Goal: Information Seeking & Learning: Understand process/instructions

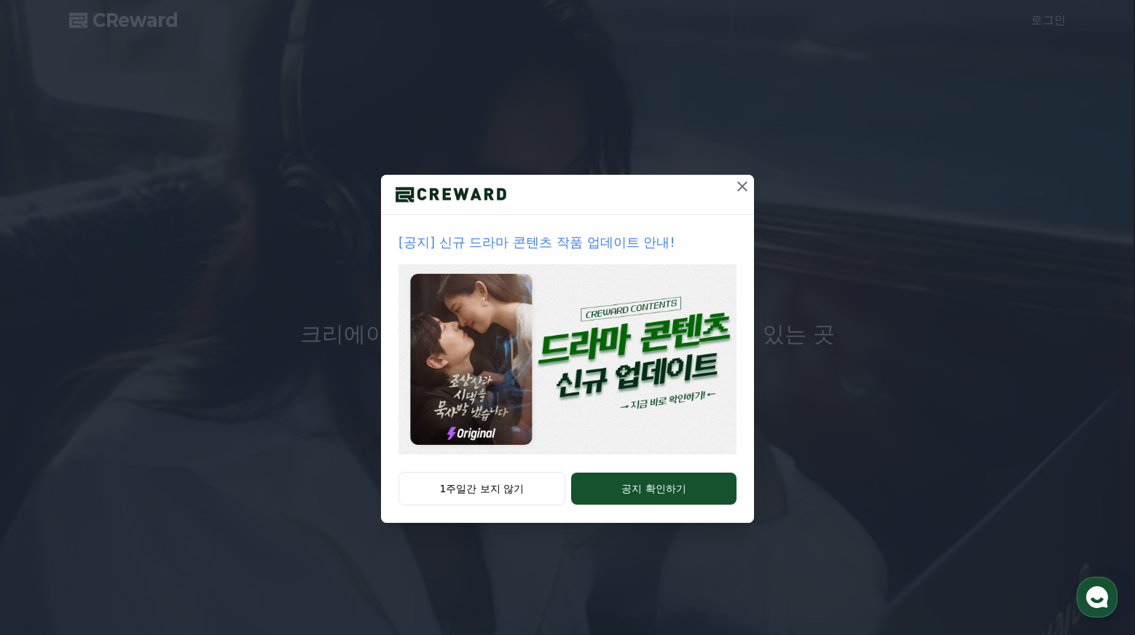
click at [746, 189] on icon at bounding box center [741, 186] width 17 height 17
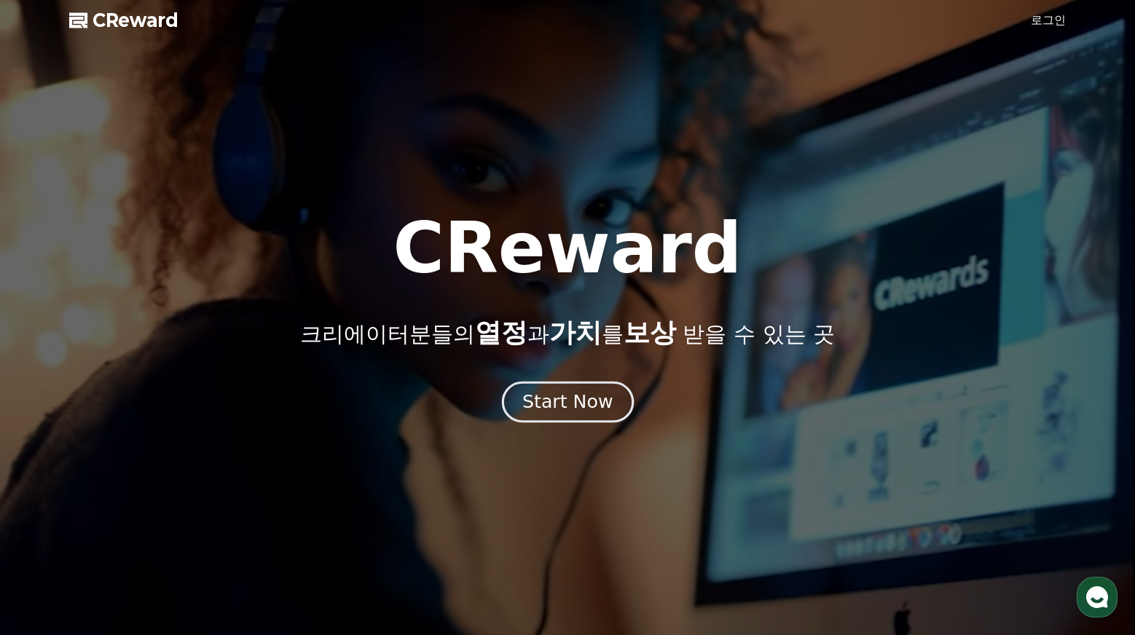
click at [574, 406] on div "Start Now" at bounding box center [567, 402] width 90 height 25
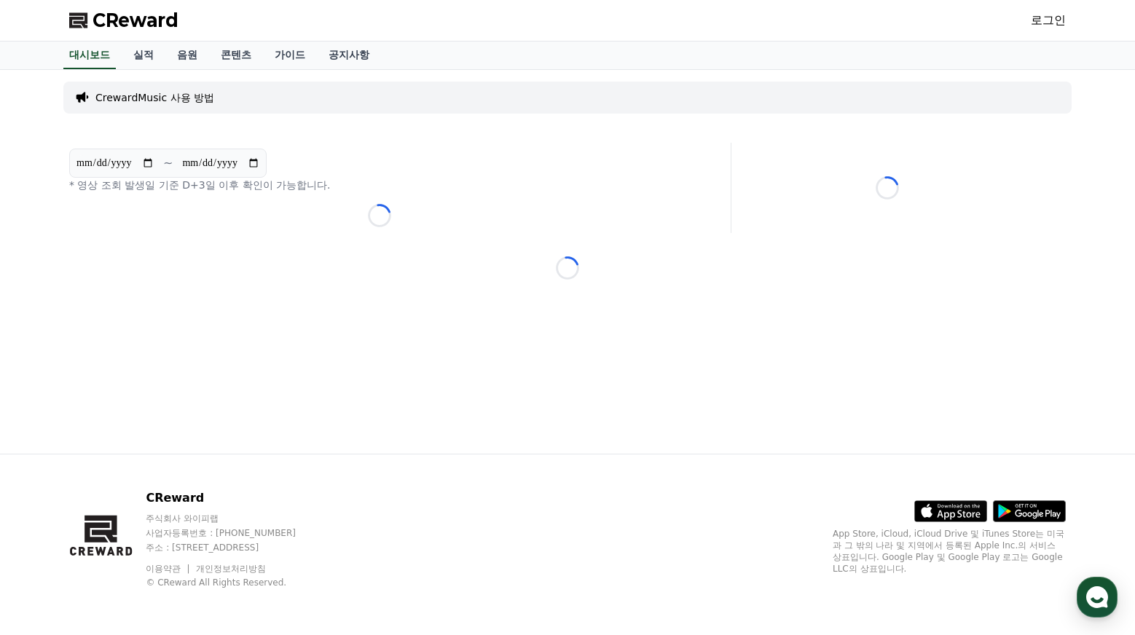
click at [159, 100] on p "CrewardMusic 사용 방법" at bounding box center [154, 97] width 119 height 15
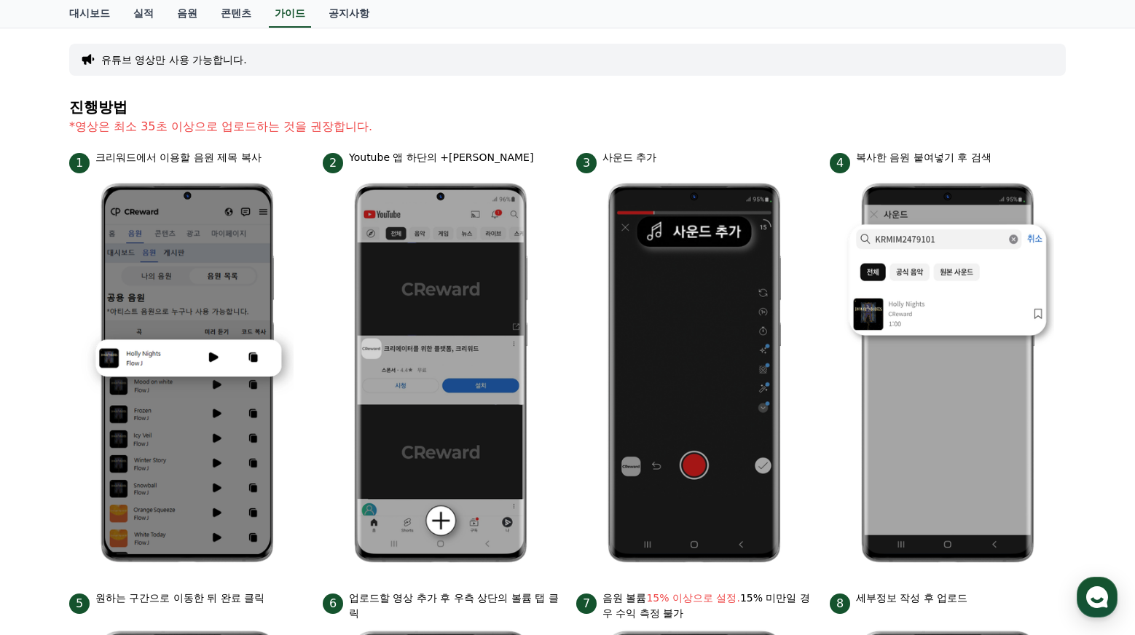
scroll to position [101, 0]
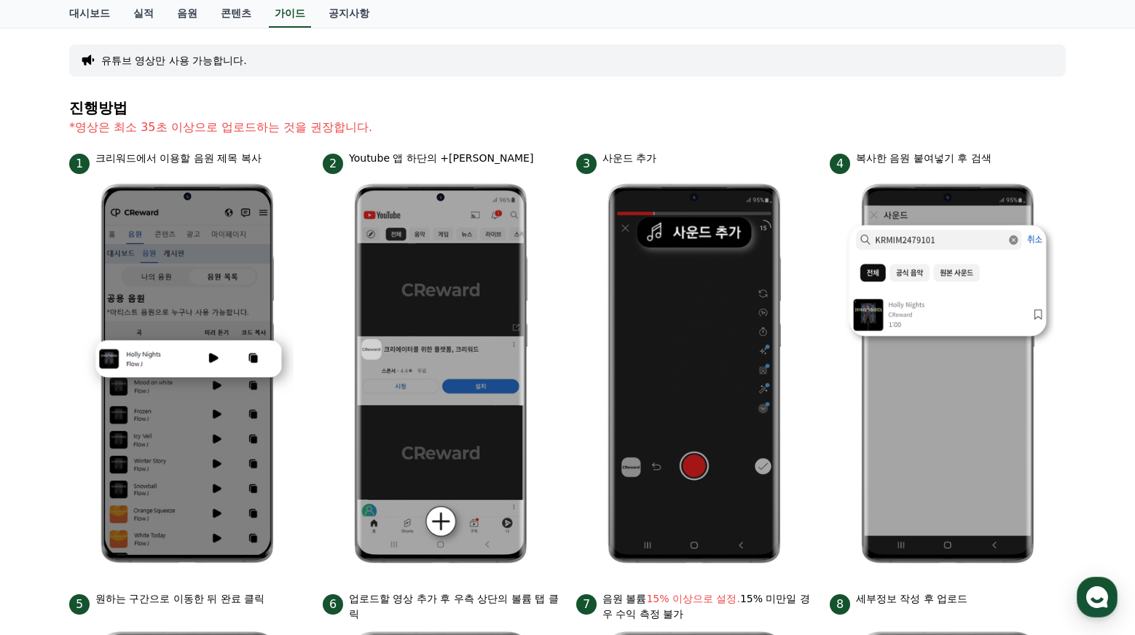
click at [167, 52] on div "유튜브 영상만 사용 가능합니다." at bounding box center [567, 60] width 996 height 32
click at [177, 65] on button "유튜브 영상만 사용 가능합니다." at bounding box center [174, 60] width 146 height 15
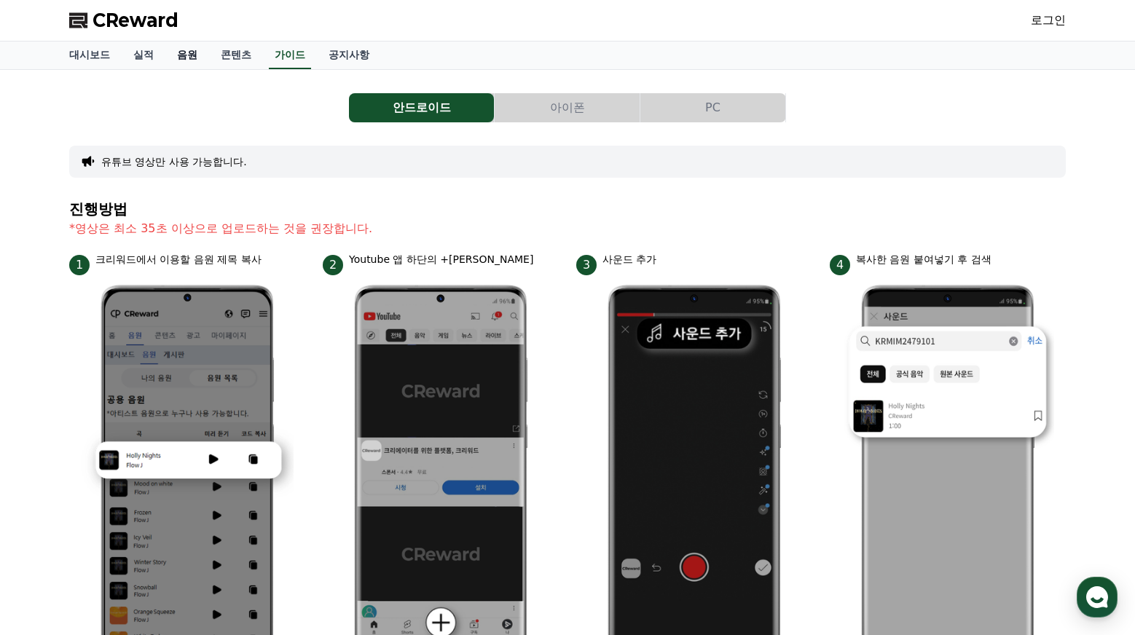
click at [173, 56] on link "음원" at bounding box center [187, 56] width 44 height 28
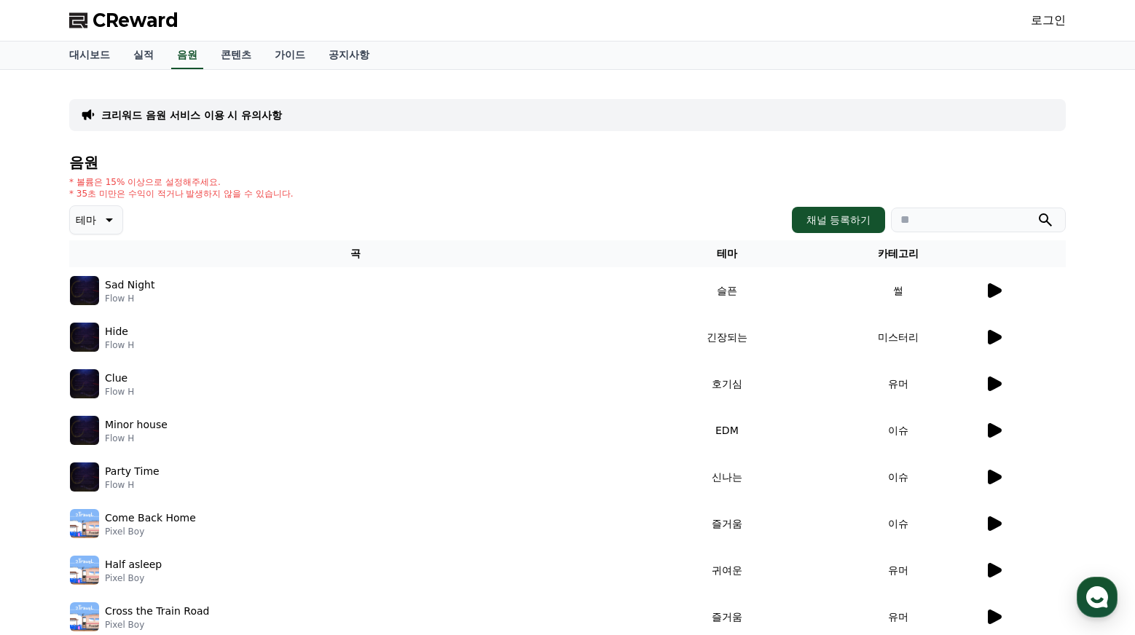
click at [205, 118] on p "크리워드 음원 서비스 이용 시 유의사항" at bounding box center [191, 115] width 181 height 15
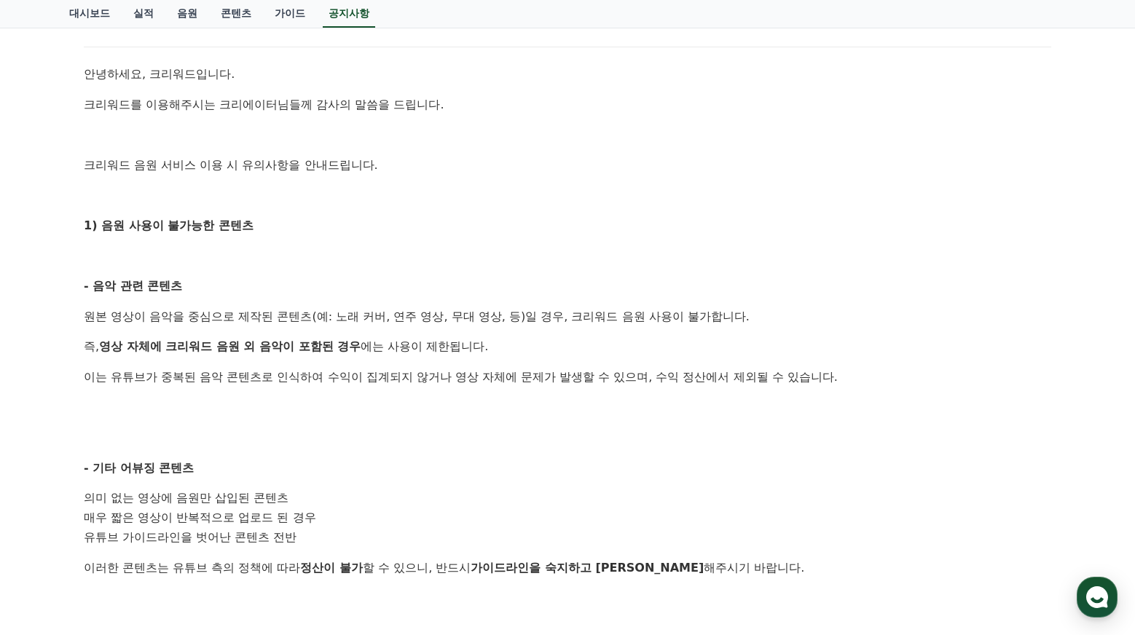
scroll to position [189, 0]
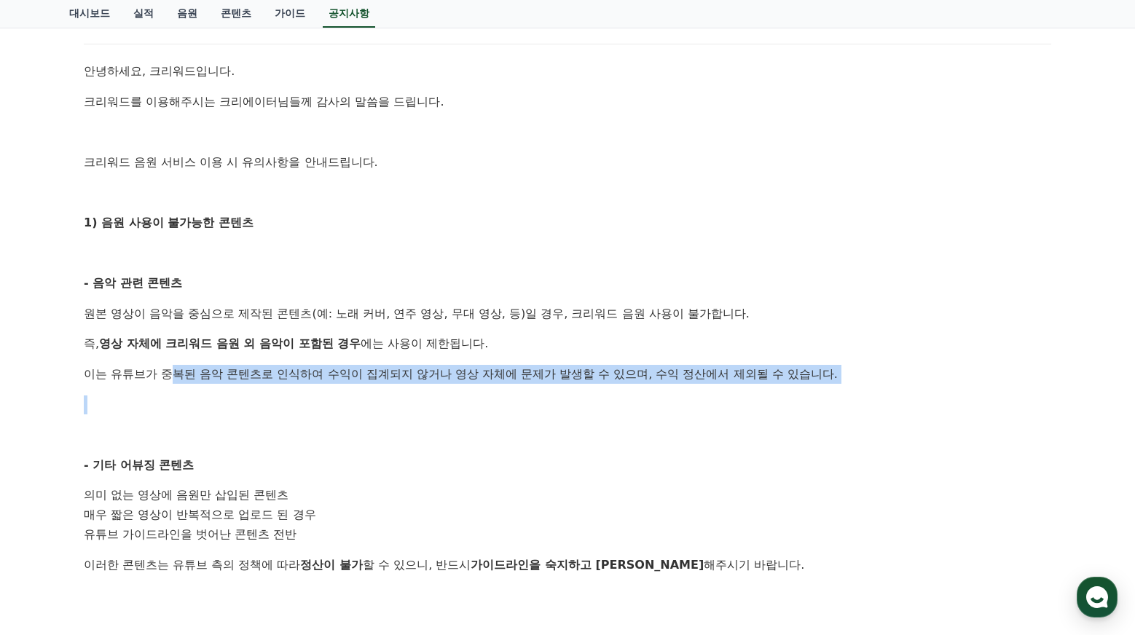
drag, startPoint x: 158, startPoint y: 378, endPoint x: 583, endPoint y: 388, distance: 424.7
click at [583, 388] on div "안녕하세요, 크리워드입니다. 크리워드를 이용해주시는 크리에이터님들께 감사의 말씀을 드립니다. 크리워드 음원 서비스 이용 시 유의사항을 안내드립…" at bounding box center [567, 545] width 967 height 967
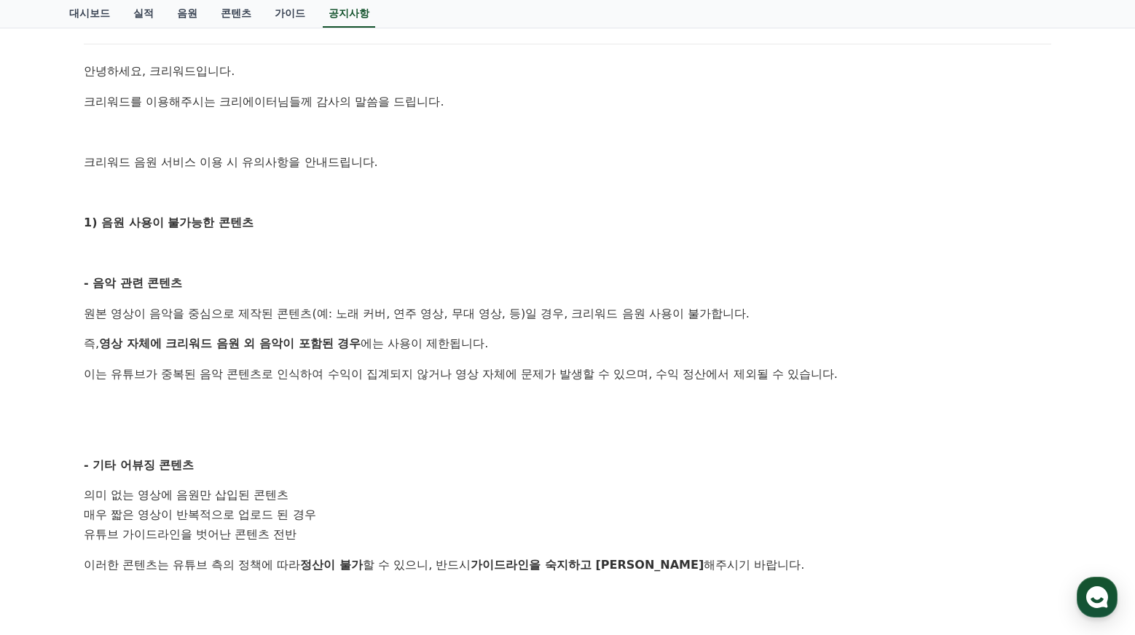
click at [553, 419] on div "안녕하세요, 크리워드입니다. 크리워드를 이용해주시는 크리에이터님들께 감사의 말씀을 드립니다. 크리워드 음원 서비스 이용 시 유의사항을 안내드립…" at bounding box center [567, 545] width 967 height 967
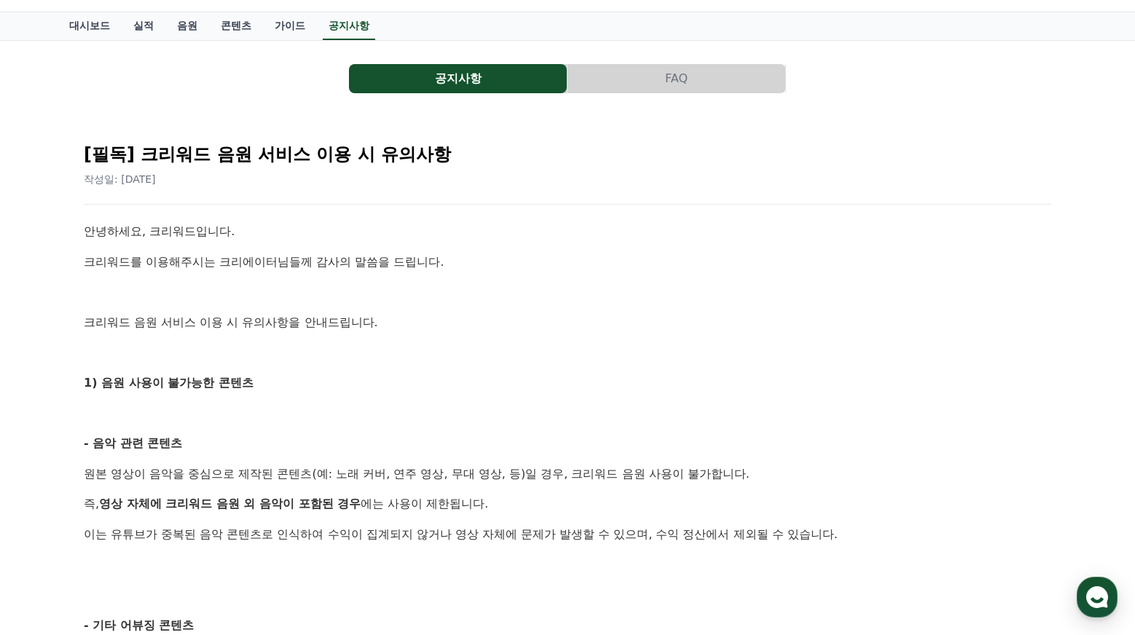
scroll to position [0, 0]
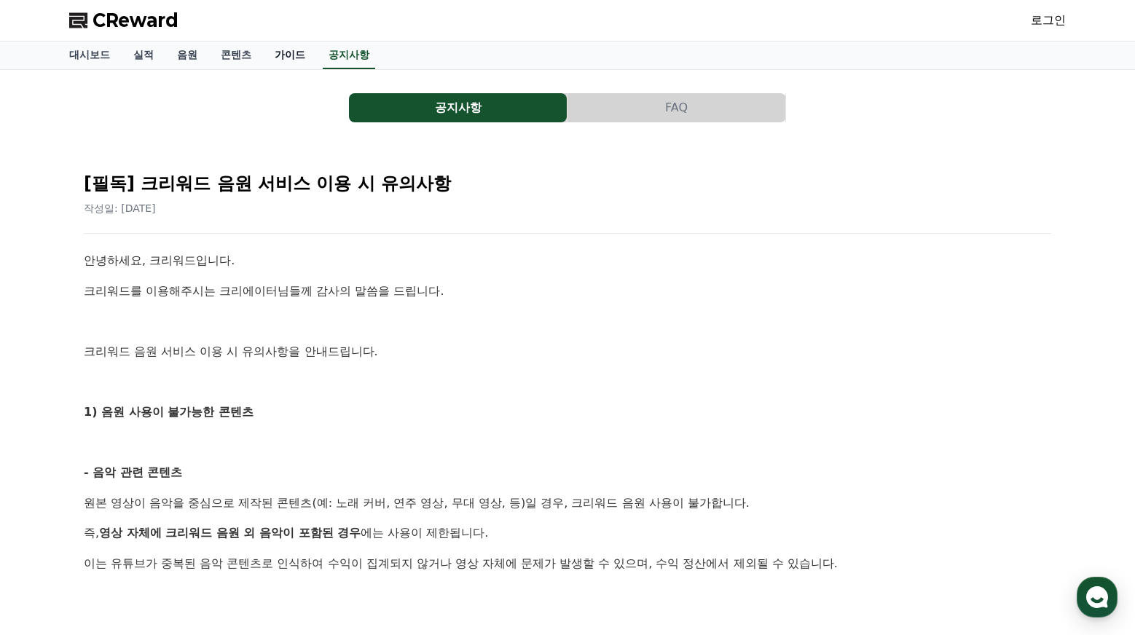
click at [281, 52] on link "가이드" at bounding box center [290, 56] width 54 height 28
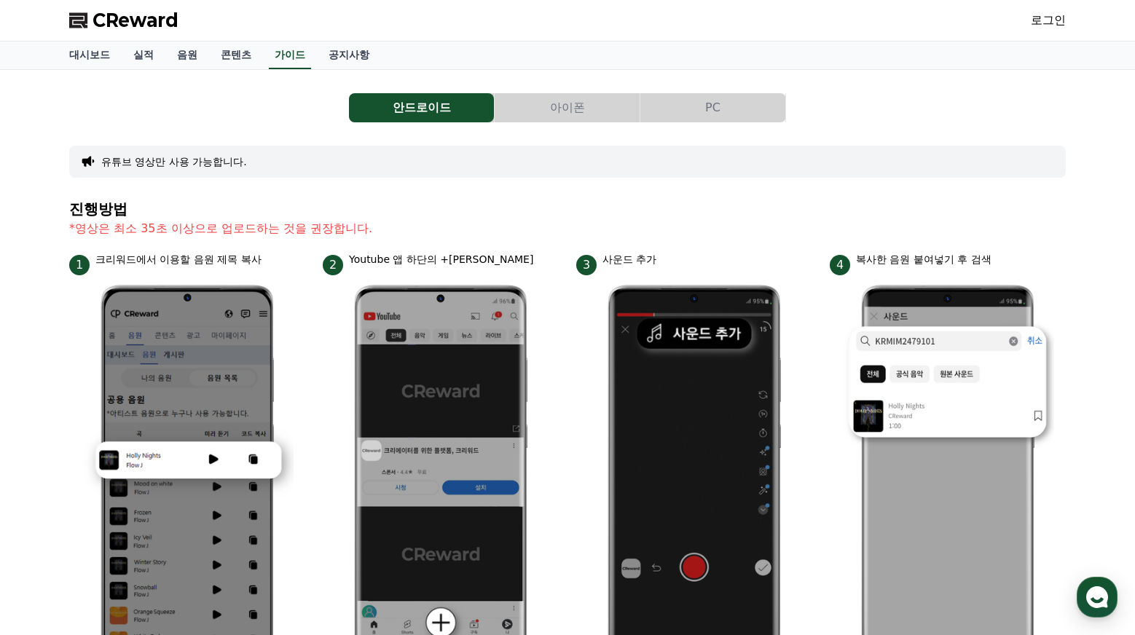
click at [601, 107] on button "아이폰" at bounding box center [566, 107] width 145 height 29
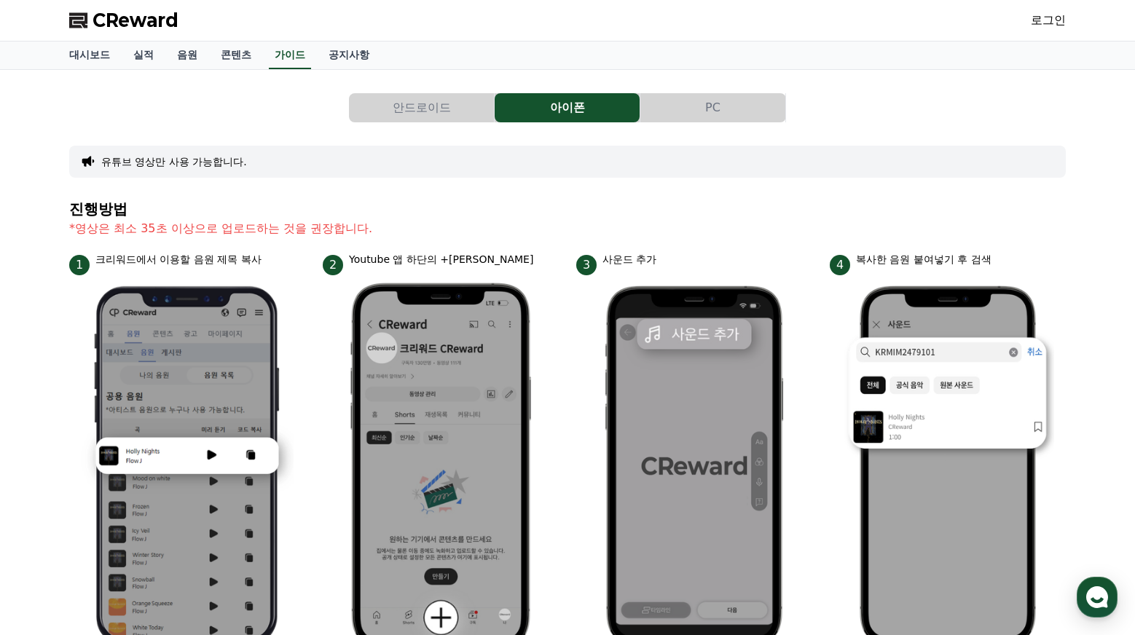
click at [714, 108] on button "PC" at bounding box center [712, 107] width 145 height 29
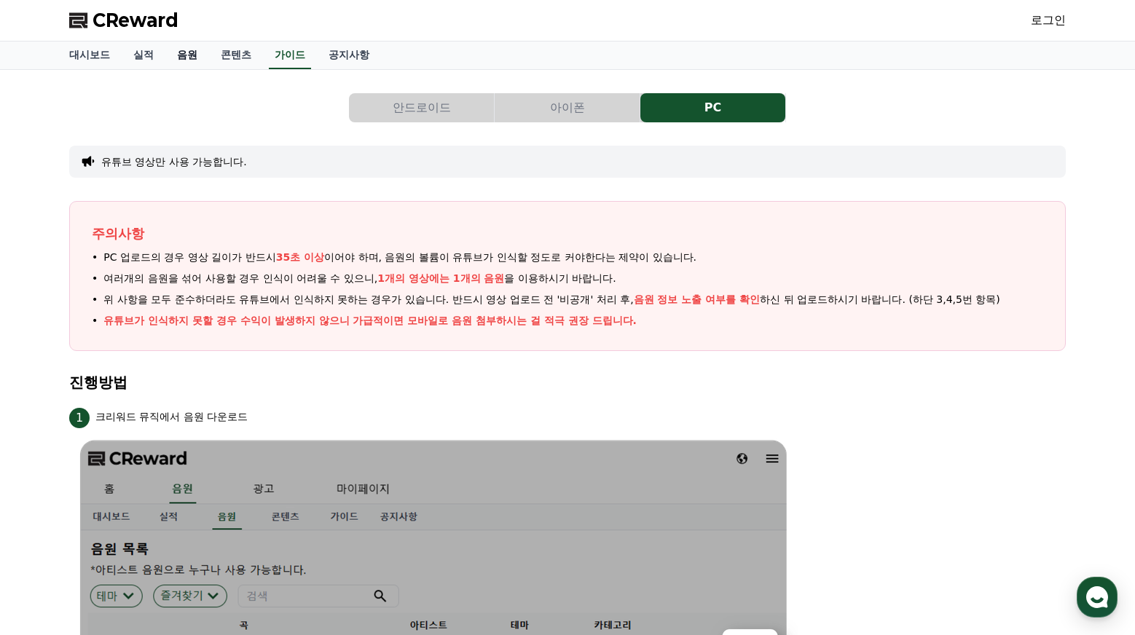
click at [165, 55] on link "음원" at bounding box center [187, 56] width 44 height 28
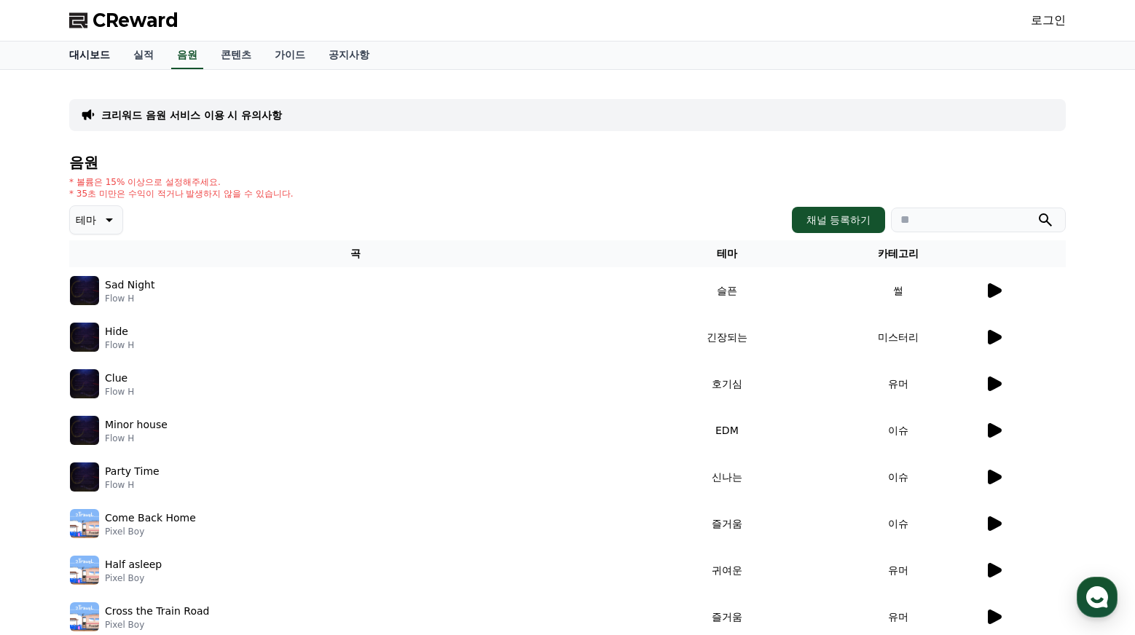
click at [90, 55] on link "대시보드" at bounding box center [90, 56] width 64 height 28
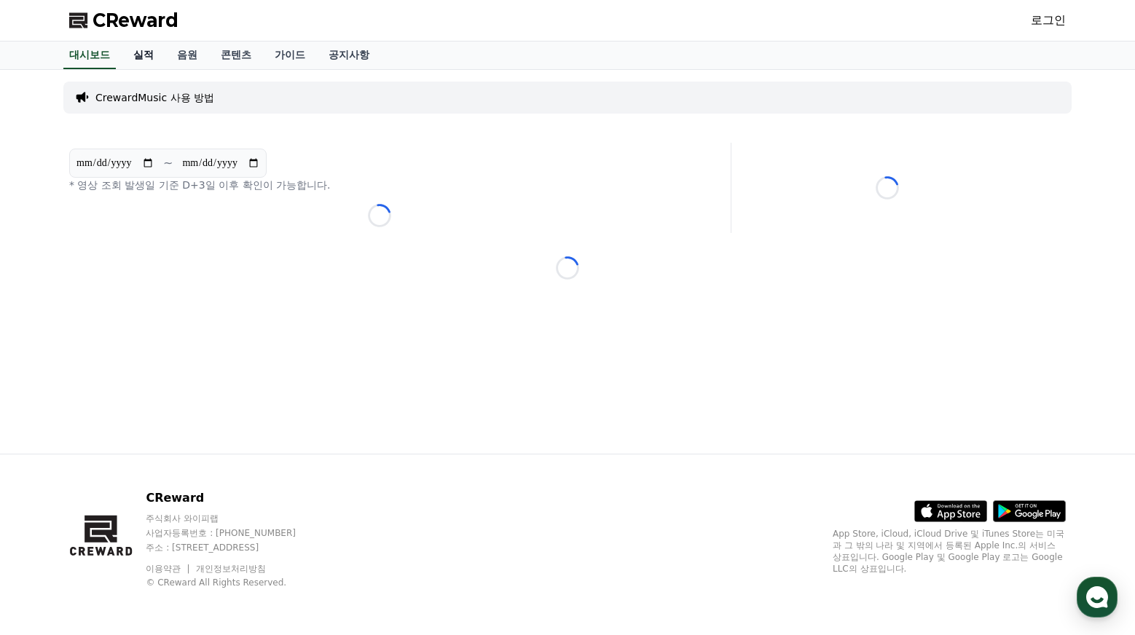
click at [149, 57] on link "실적" at bounding box center [144, 56] width 44 height 28
